Goal: Find specific page/section: Find specific page/section

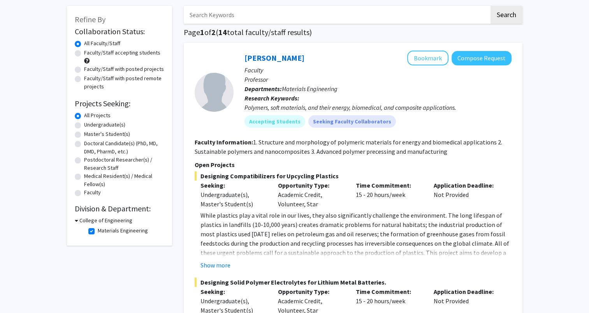
scroll to position [78, 0]
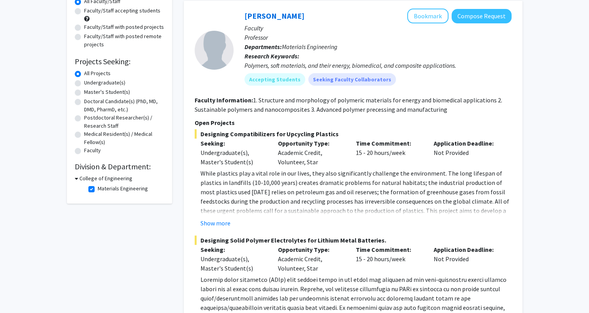
click at [87, 177] on h3 "College of Engineering" at bounding box center [105, 178] width 53 height 8
click at [87, 172] on div "Collaboration Status: Collaboration Status All Faculty/Staff Collaboration Stat…" at bounding box center [120, 82] width 90 height 199
click at [93, 179] on h3 "College of Engineering" at bounding box center [104, 178] width 53 height 8
click at [98, 189] on label "Materials Engineering" at bounding box center [123, 189] width 50 height 8
click at [98, 189] on input "Materials Engineering" at bounding box center [100, 187] width 5 height 5
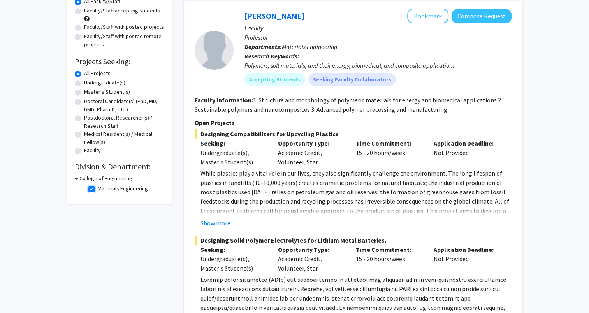
checkbox input "false"
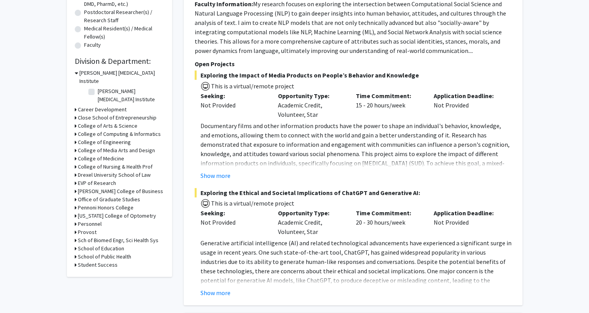
scroll to position [204, 0]
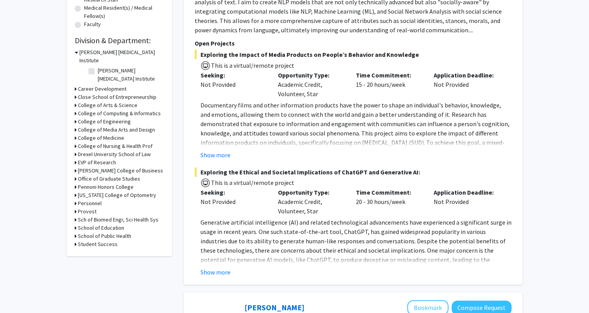
click at [112, 118] on h3 "College of Engineering" at bounding box center [104, 122] width 53 height 8
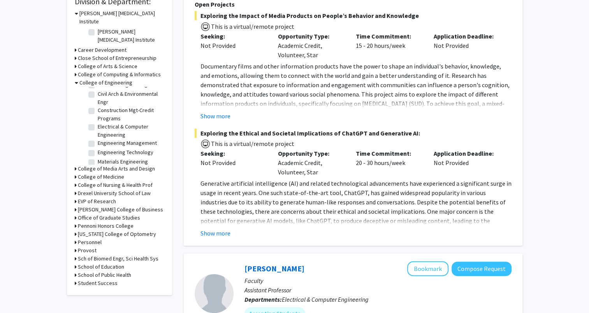
scroll to position [0, 0]
click at [98, 107] on label "Civil Arch & Environmental Engr" at bounding box center [130, 115] width 65 height 16
click at [98, 107] on input "Civil Arch & Environmental Engr" at bounding box center [100, 109] width 5 height 5
checkbox input "true"
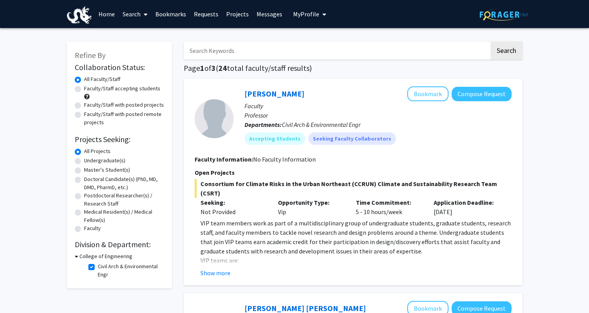
click at [75, 23] on img at bounding box center [79, 15] width 25 height 18
